Goal: Navigation & Orientation: Understand site structure

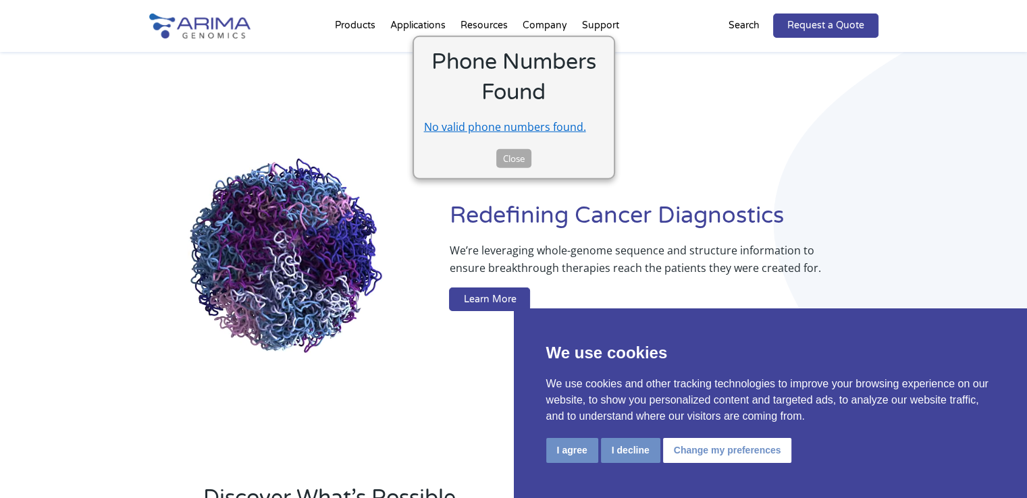
drag, startPoint x: 489, startPoint y: 150, endPoint x: 496, endPoint y: 150, distance: 7.4
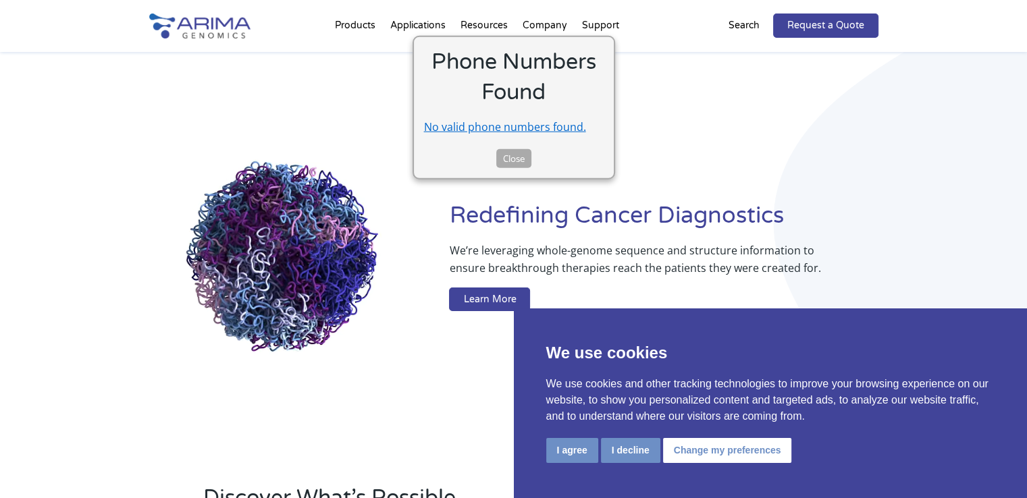
click at [490, 150] on div "Phone Numbers Found No valid phone numbers found. Close" at bounding box center [514, 107] width 203 height 144
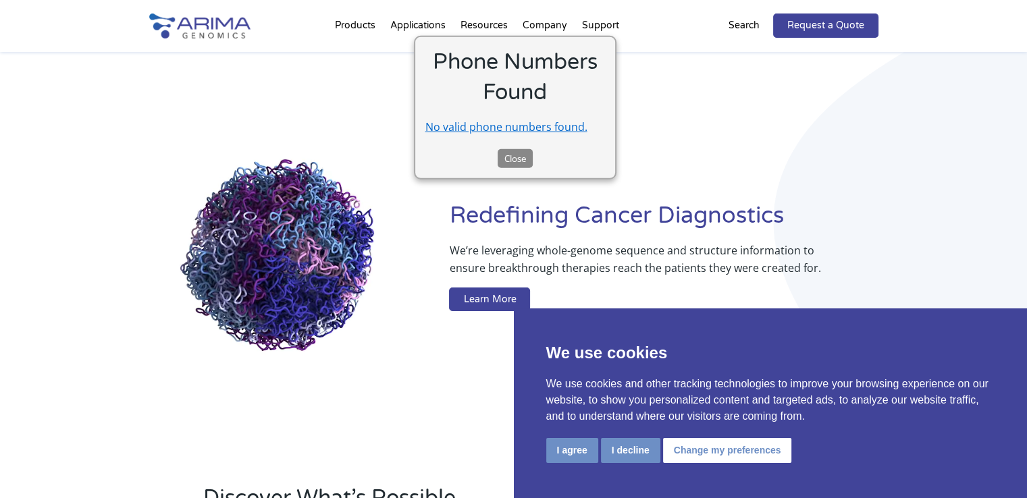
click at [506, 152] on button "Close" at bounding box center [515, 158] width 35 height 19
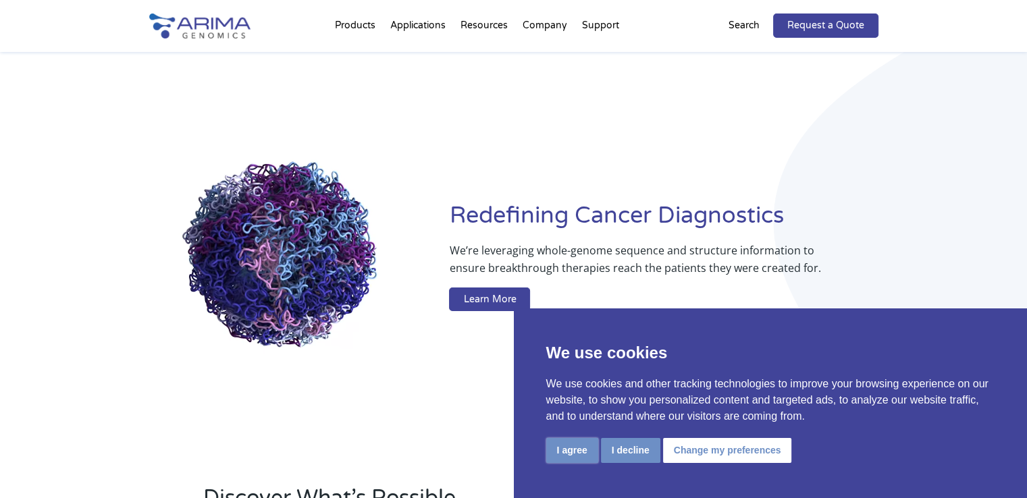
click at [566, 451] on button "I agree" at bounding box center [572, 450] width 52 height 25
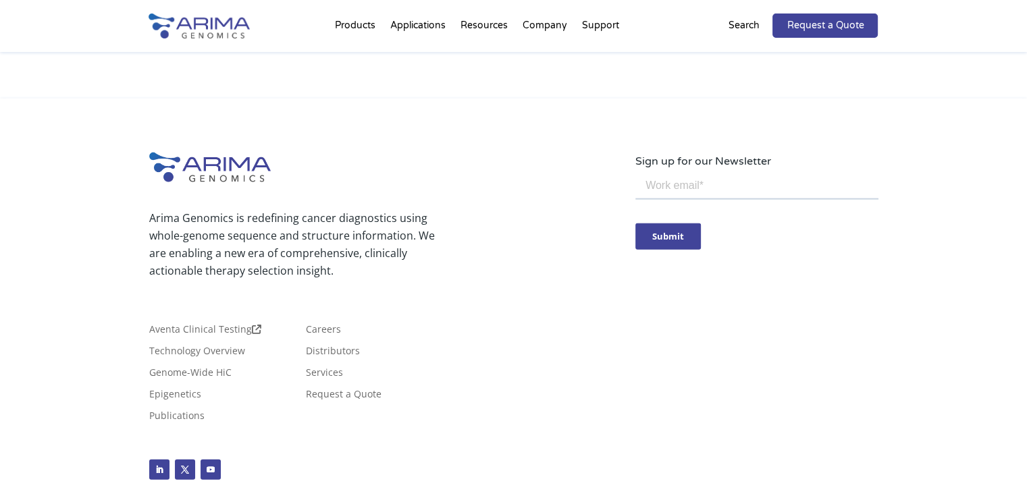
scroll to position [3264, 0]
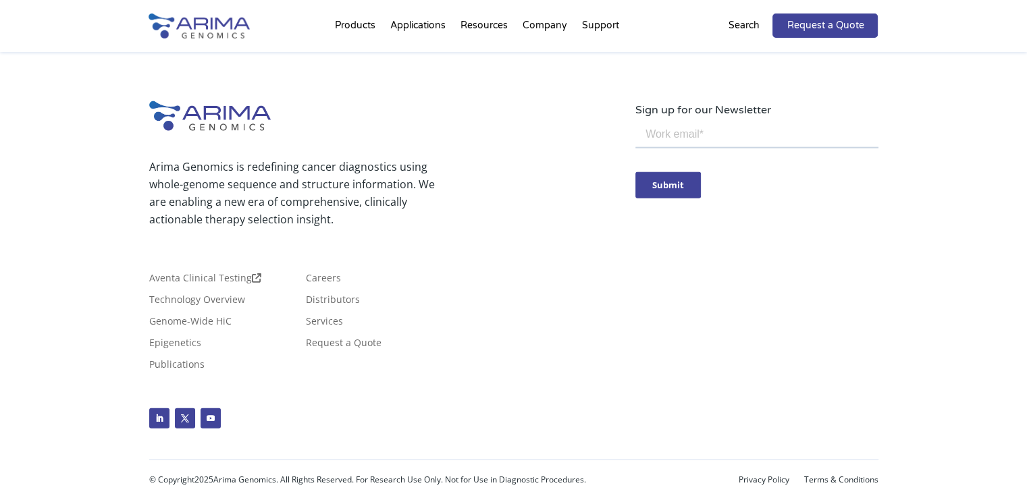
click at [376, 412] on ul "Follow Follow Follow" at bounding box center [392, 408] width 486 height 53
click at [740, 476] on link "Privacy Policy" at bounding box center [764, 480] width 51 height 9
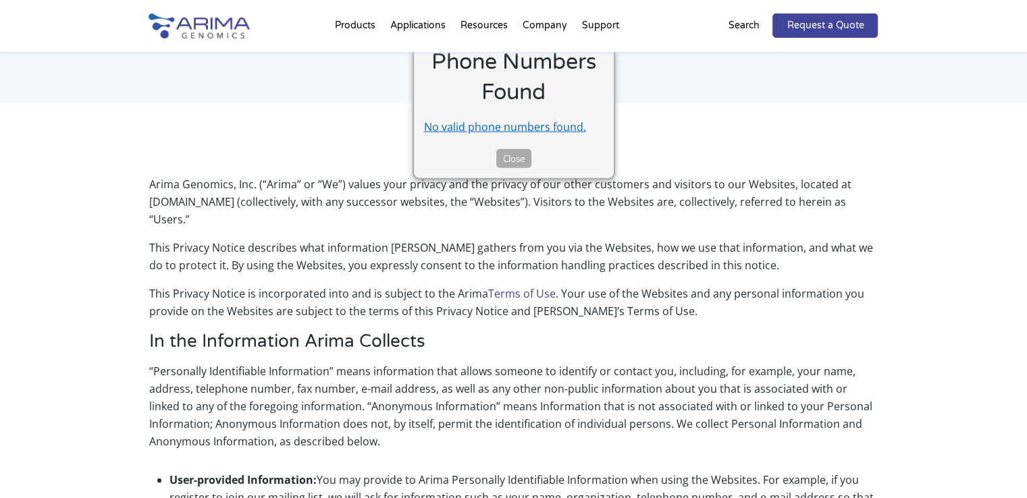
click at [513, 154] on button "Close" at bounding box center [513, 158] width 35 height 19
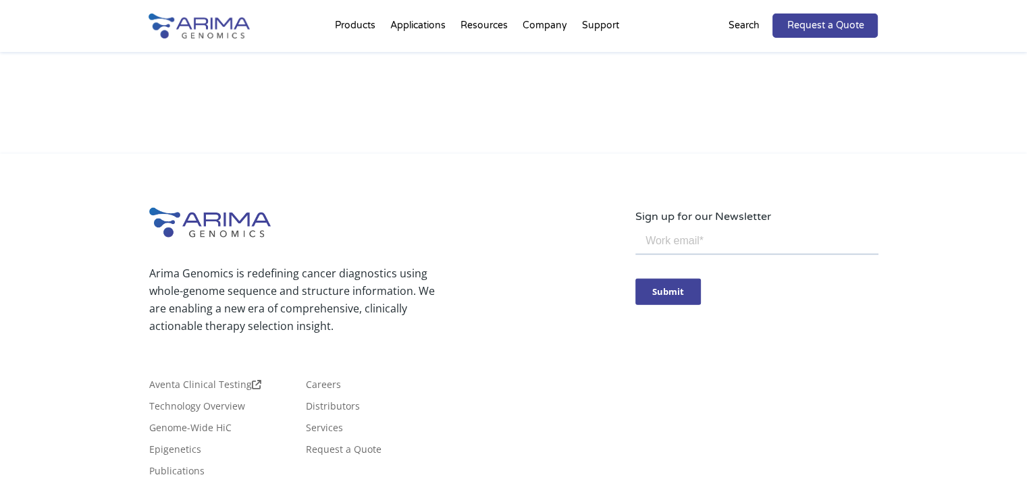
scroll to position [3129, 0]
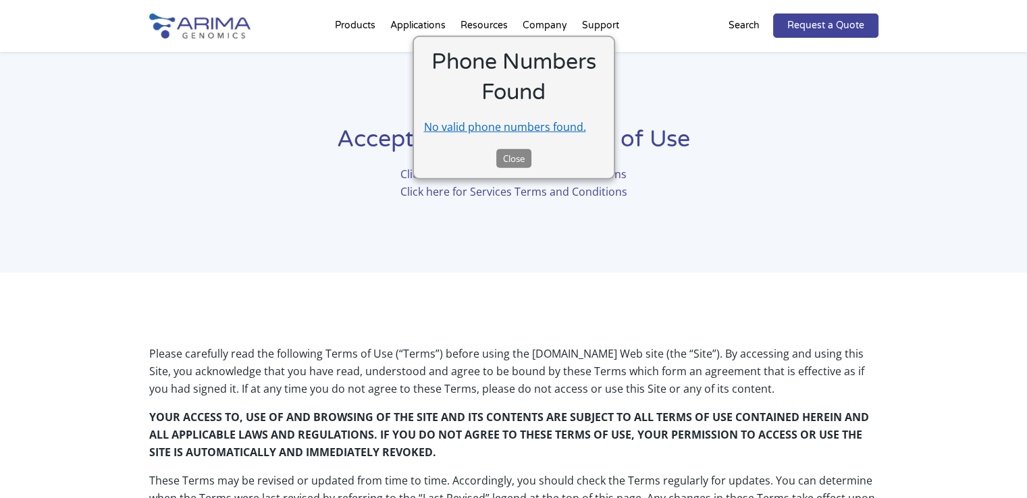
click at [500, 154] on button "Close" at bounding box center [513, 158] width 35 height 19
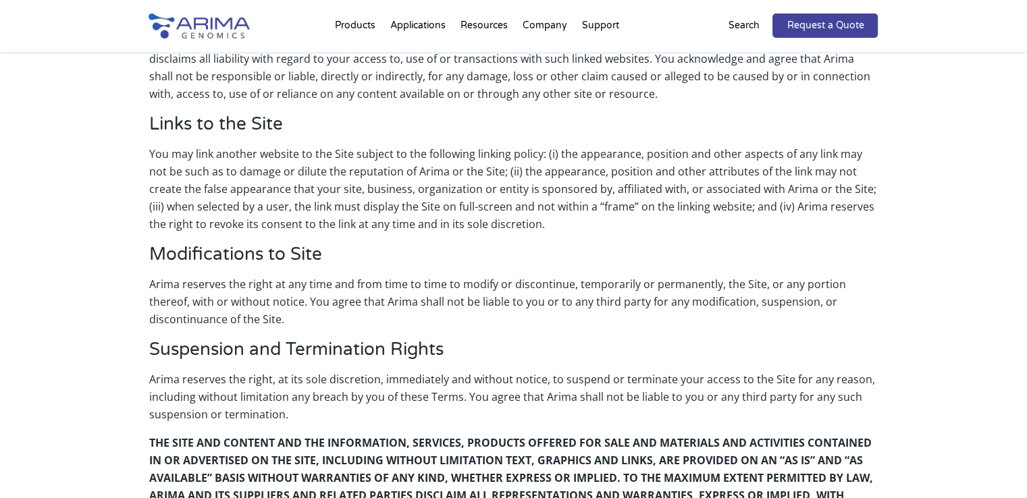
scroll to position [2049, 0]
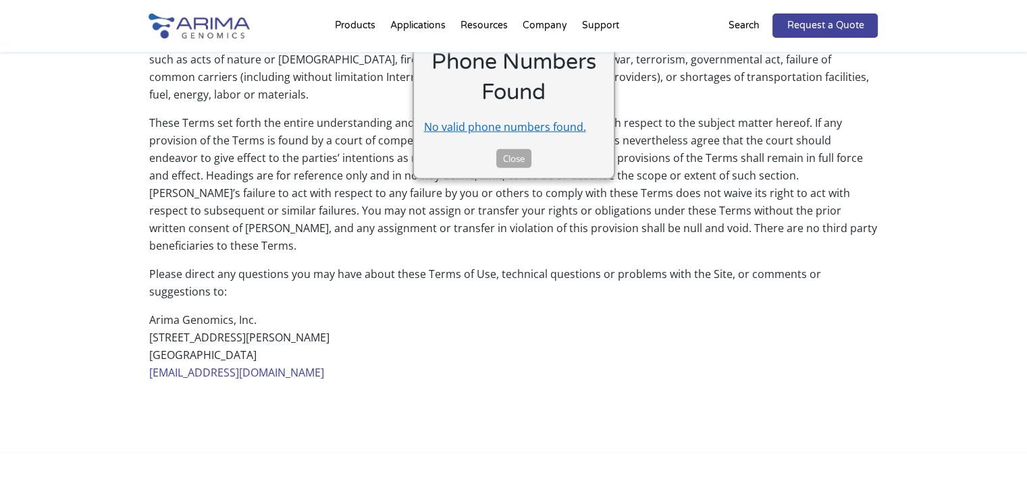
scroll to position [2915, 0]
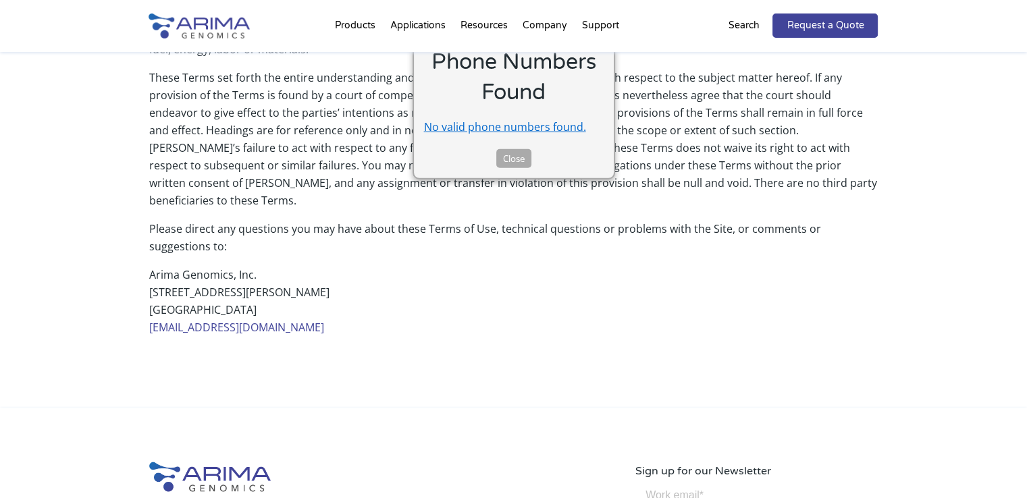
click at [178, 27] on img at bounding box center [199, 26] width 101 height 25
